Goal: Transaction & Acquisition: Purchase product/service

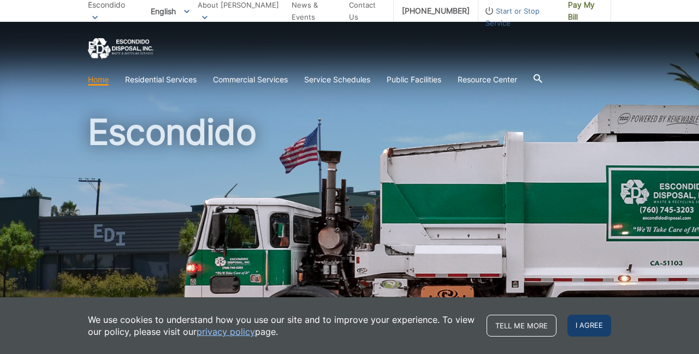
click at [589, 325] on span "I agree" at bounding box center [589, 326] width 44 height 22
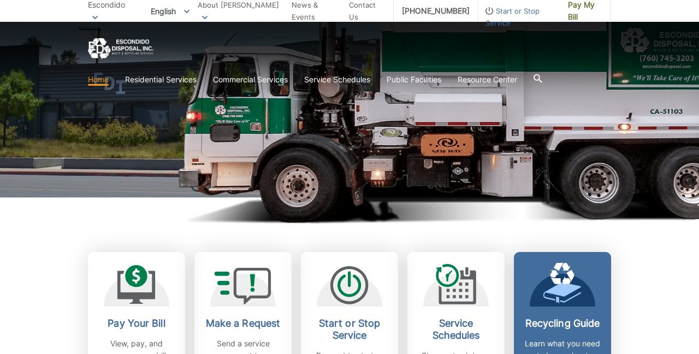
scroll to position [301, 0]
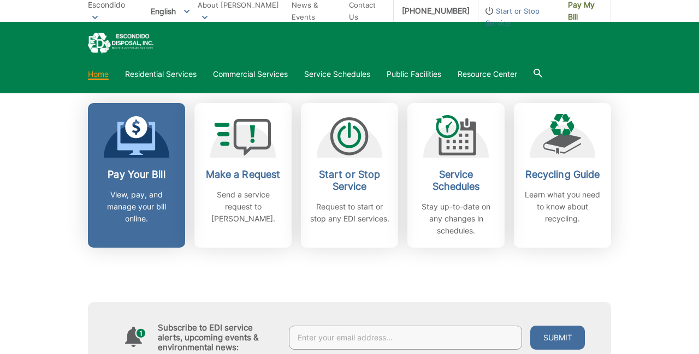
click at [145, 180] on h2 "Pay Your Bill" at bounding box center [136, 175] width 81 height 12
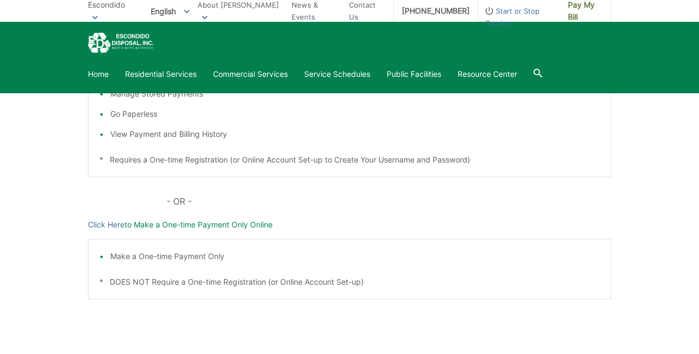
scroll to position [299, 0]
click at [103, 225] on link "Click Here" at bounding box center [106, 225] width 37 height 12
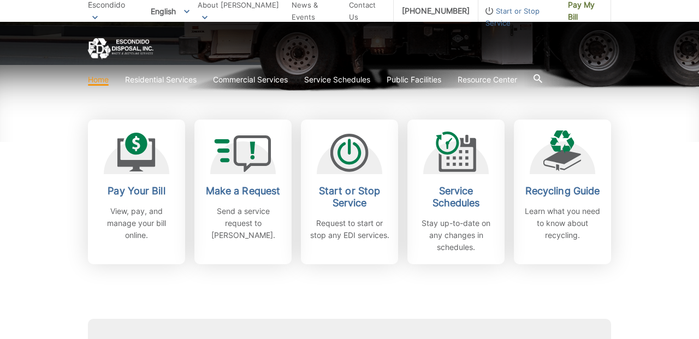
scroll to position [285, 0]
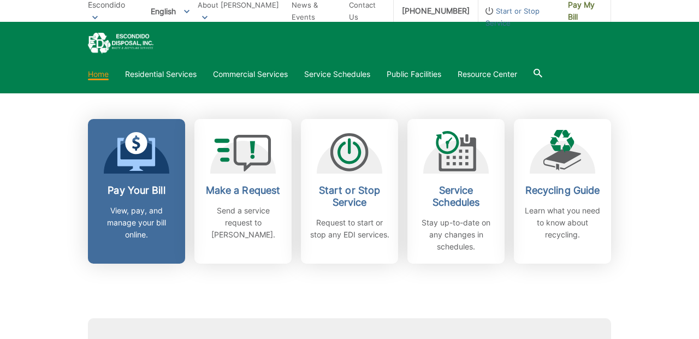
click at [141, 147] on icon at bounding box center [136, 143] width 22 height 22
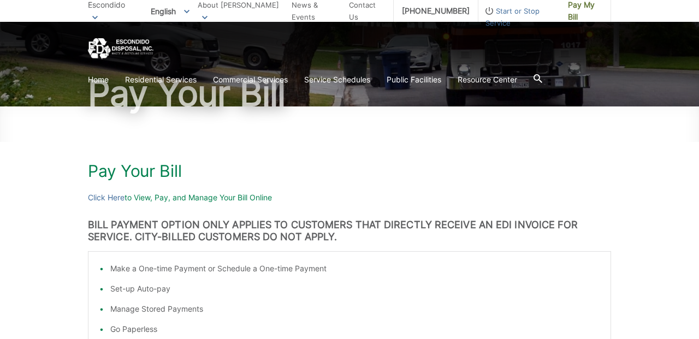
scroll to position [88, 0]
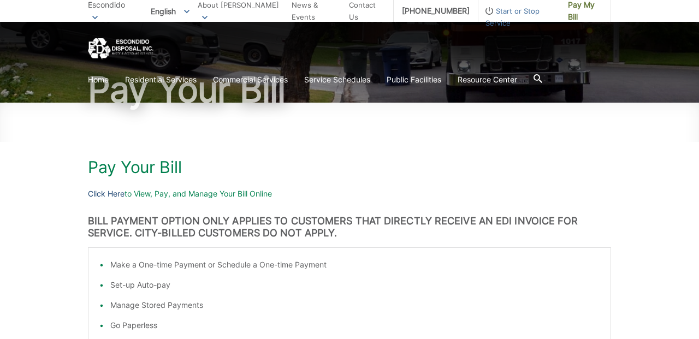
click at [101, 190] on link "Click Here" at bounding box center [106, 194] width 37 height 12
